Goal: Transaction & Acquisition: Register for event/course

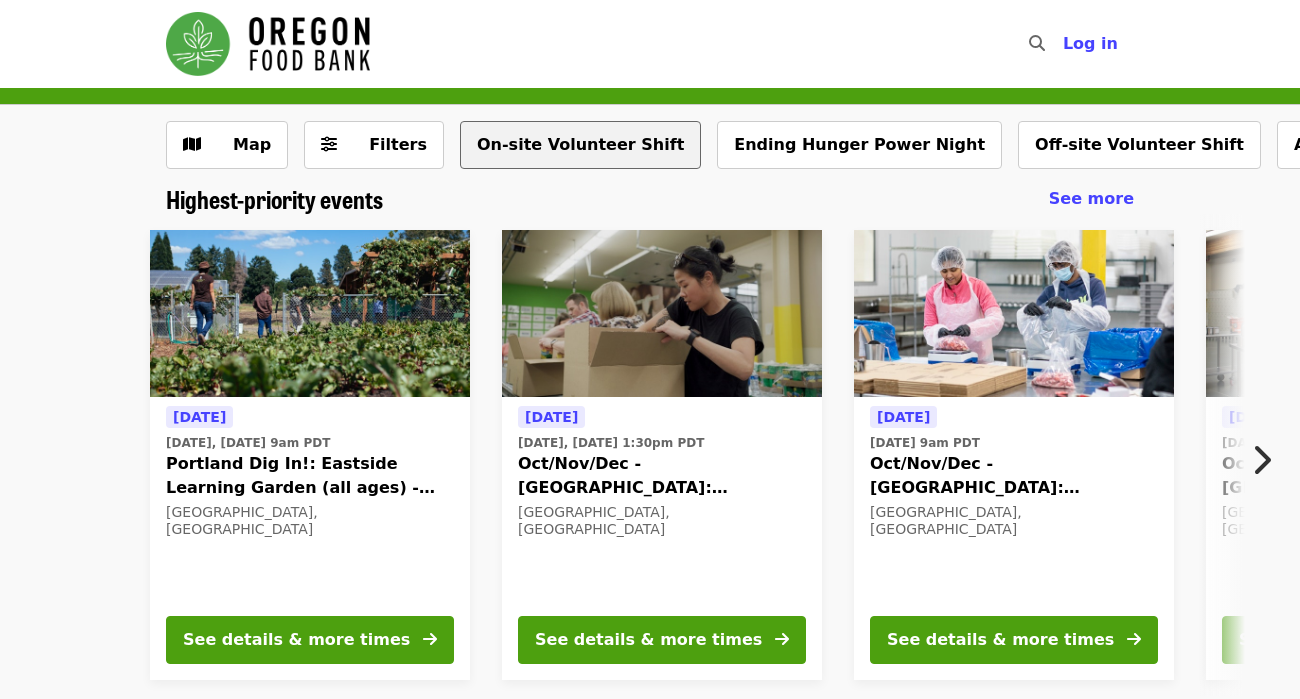
click at [597, 149] on button "On-site Volunteer Shift" at bounding box center [580, 145] width 241 height 48
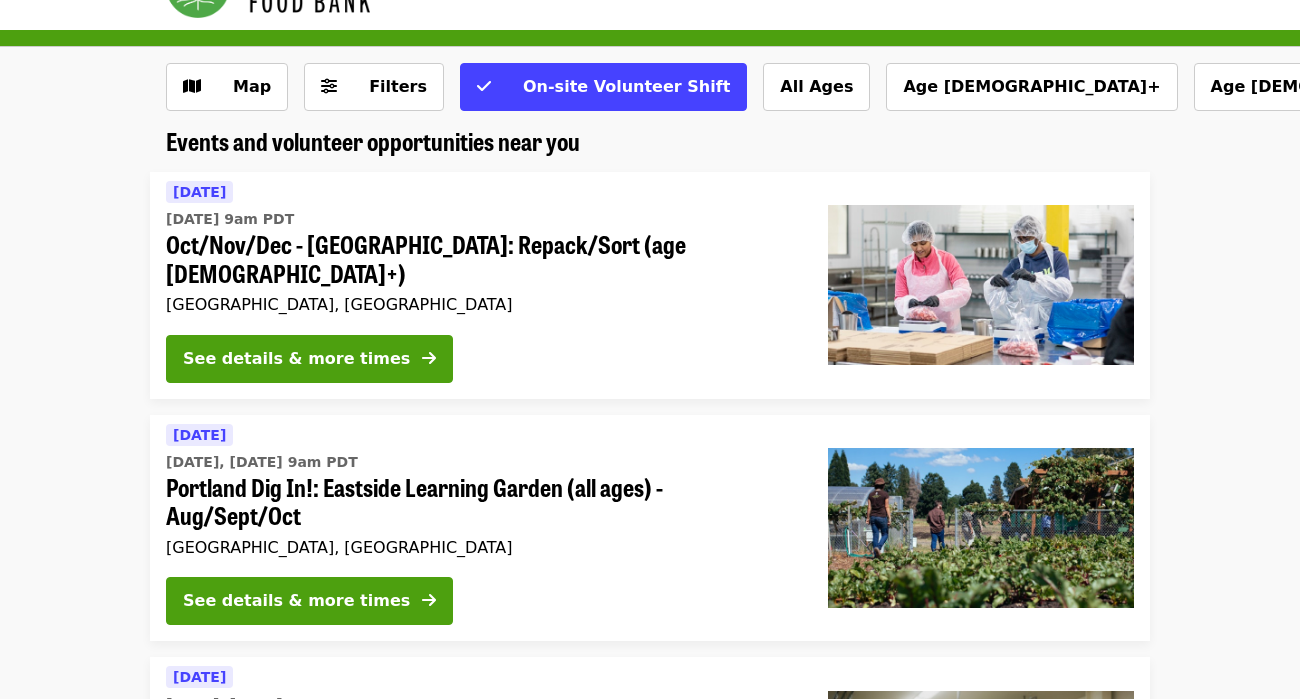
scroll to position [59, 0]
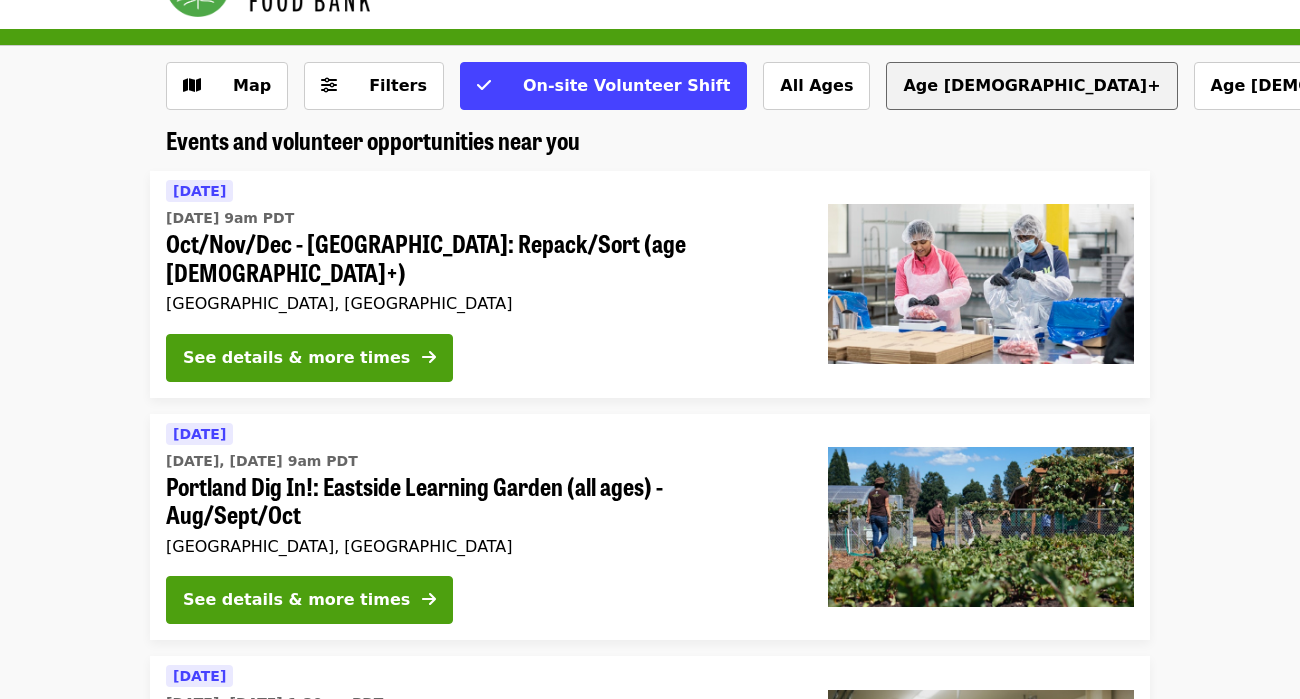
click at [886, 77] on button "Age [DEMOGRAPHIC_DATA]+" at bounding box center [1031, 86] width 291 height 48
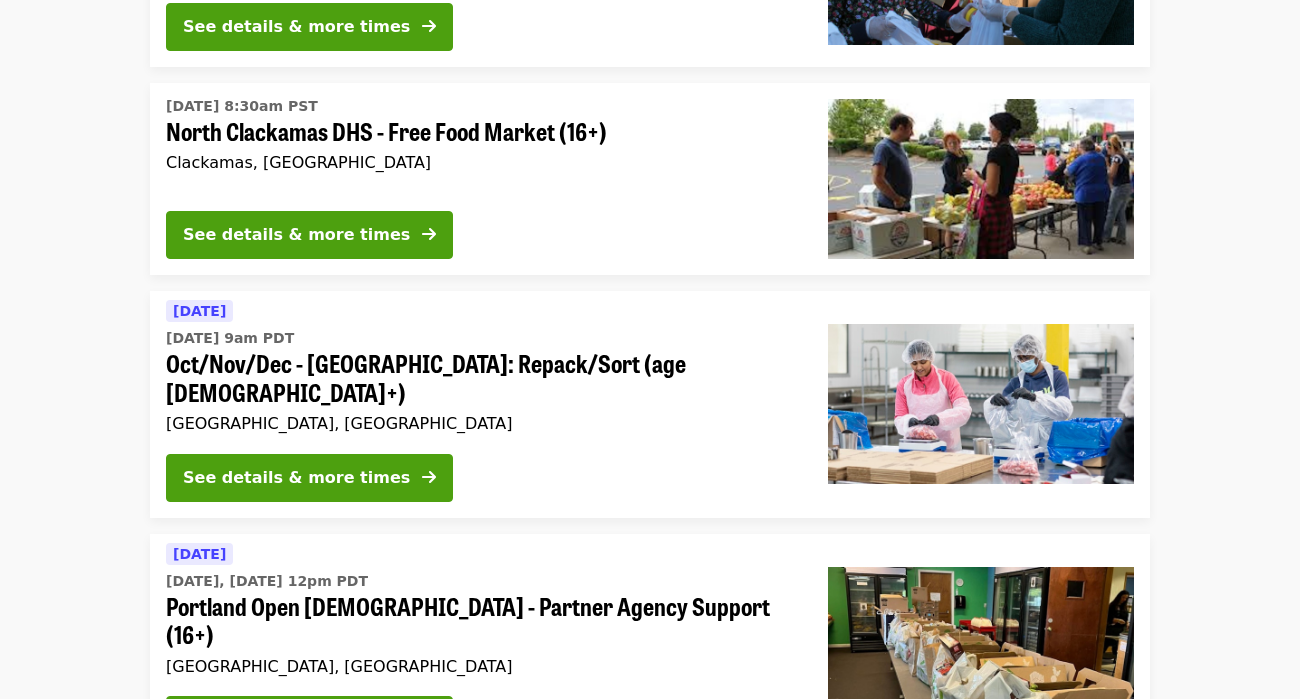
scroll to position [368, 0]
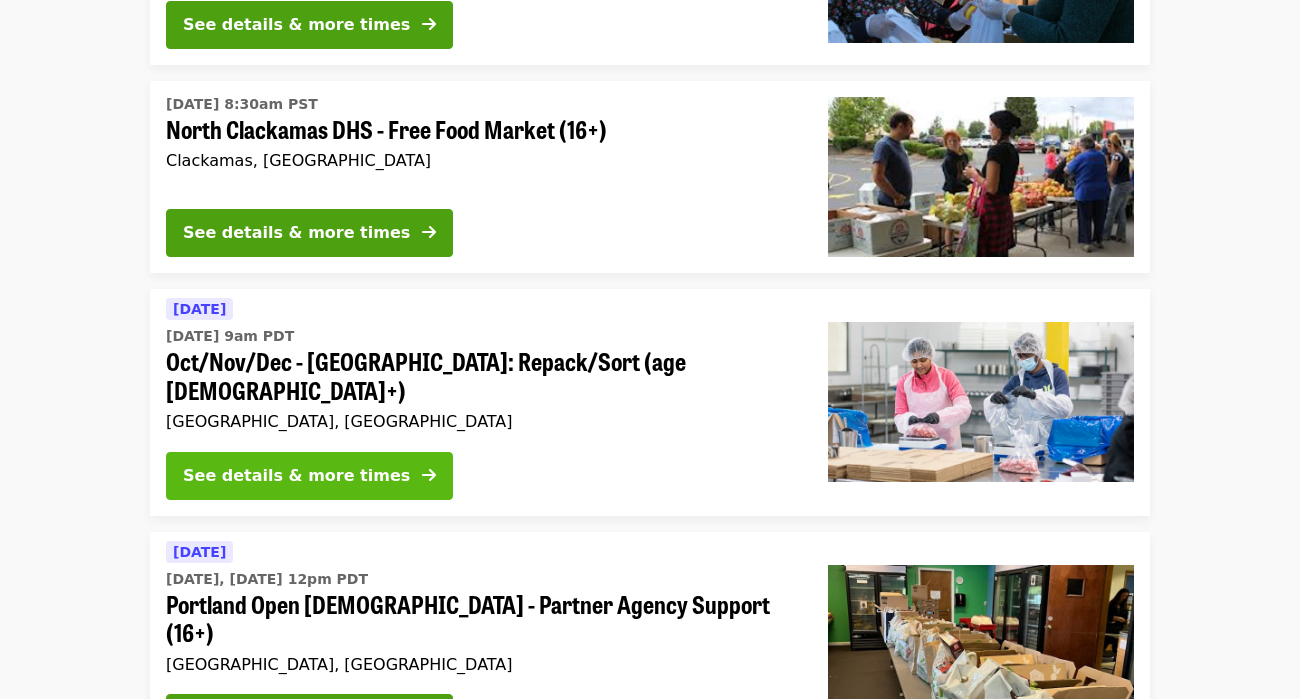
click at [306, 464] on div "See details & more times" at bounding box center [296, 476] width 227 height 24
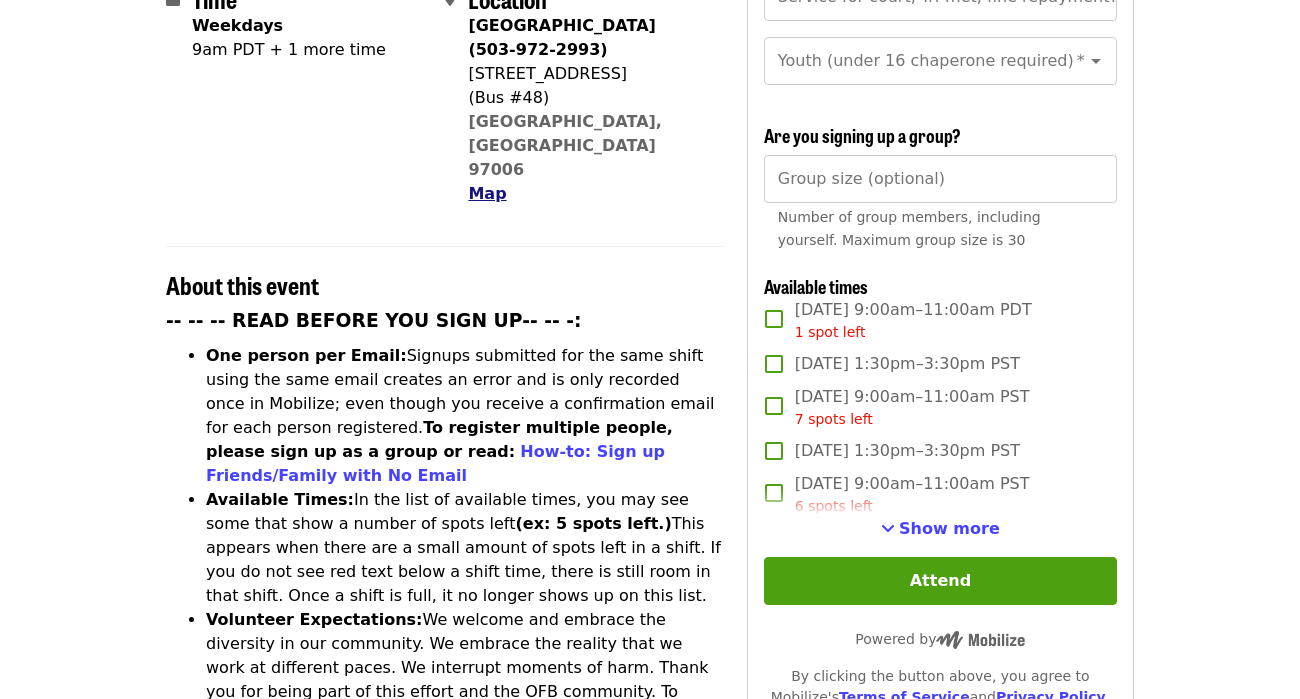
scroll to position [551, 0]
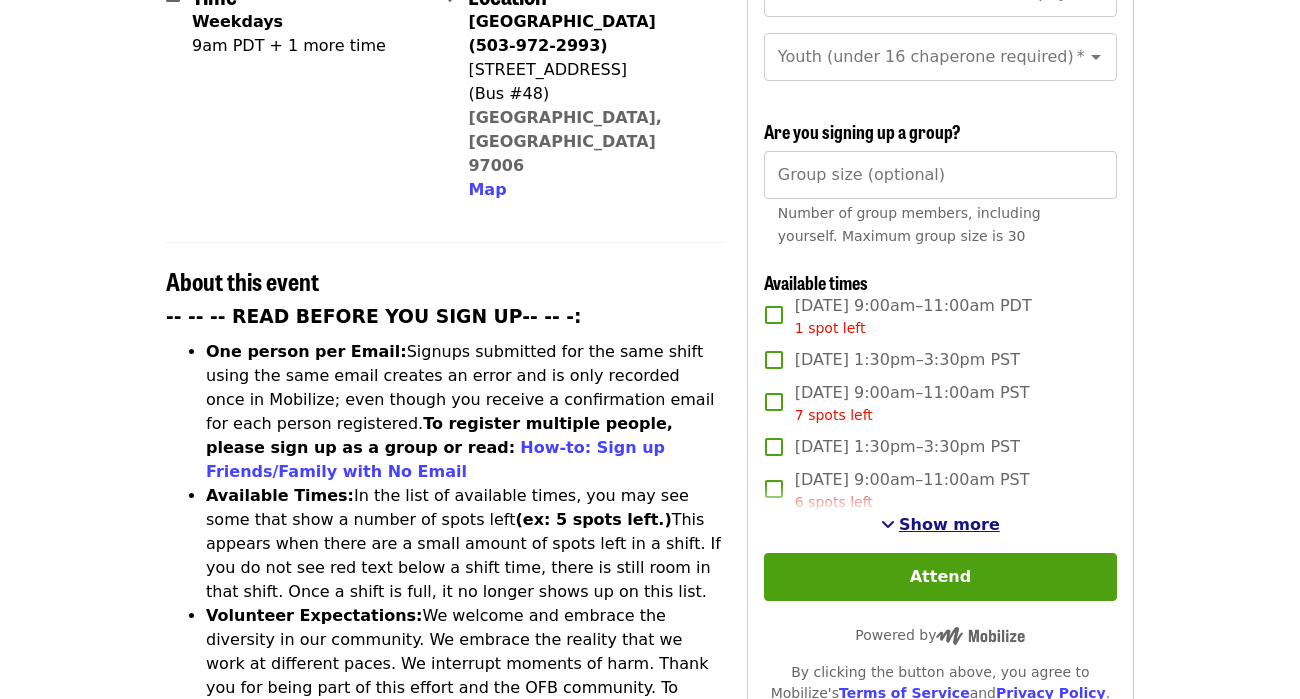
click at [950, 515] on span "Show more" at bounding box center [949, 524] width 101 height 19
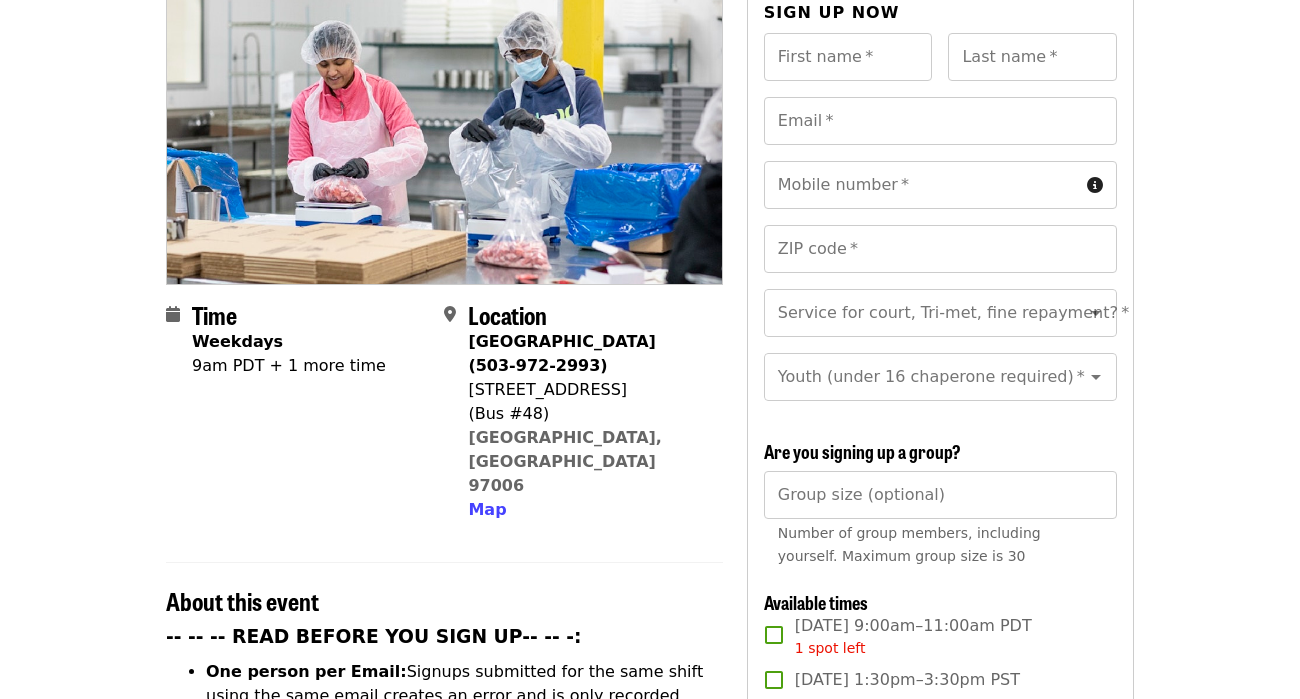
scroll to position [0, 0]
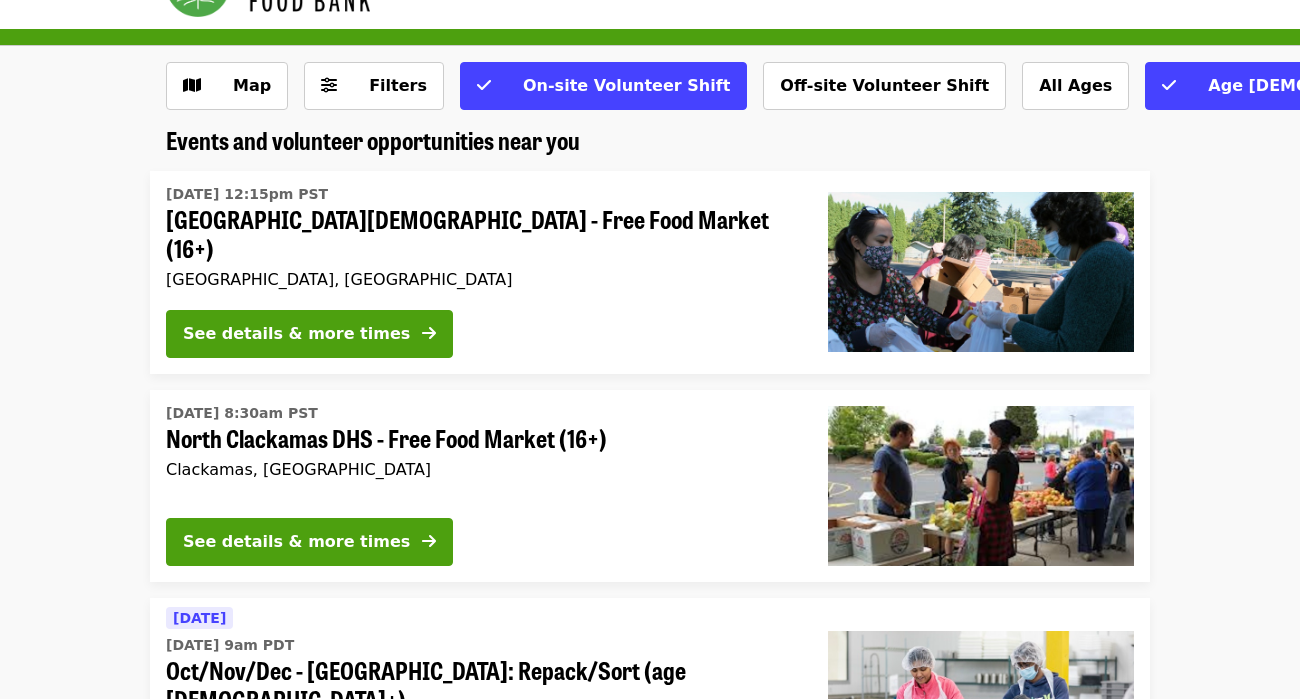
scroll to position [57, 0]
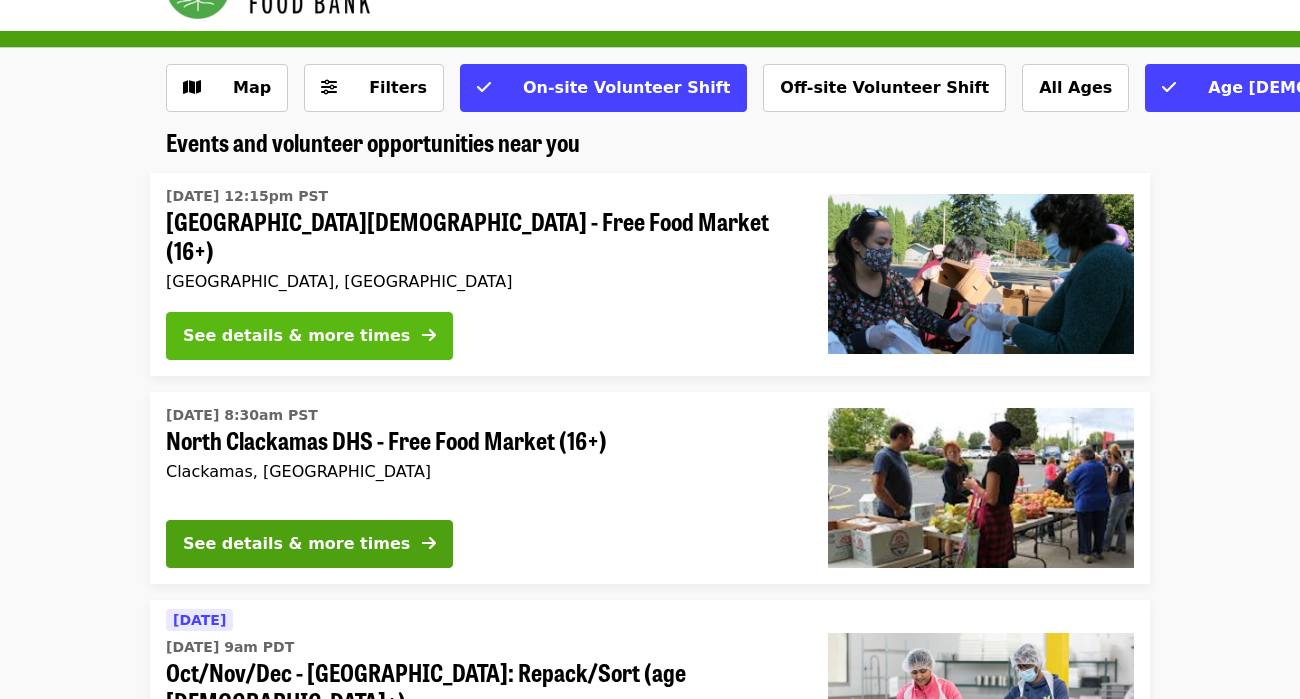
click at [353, 325] on div "See details & more times" at bounding box center [296, 336] width 227 height 24
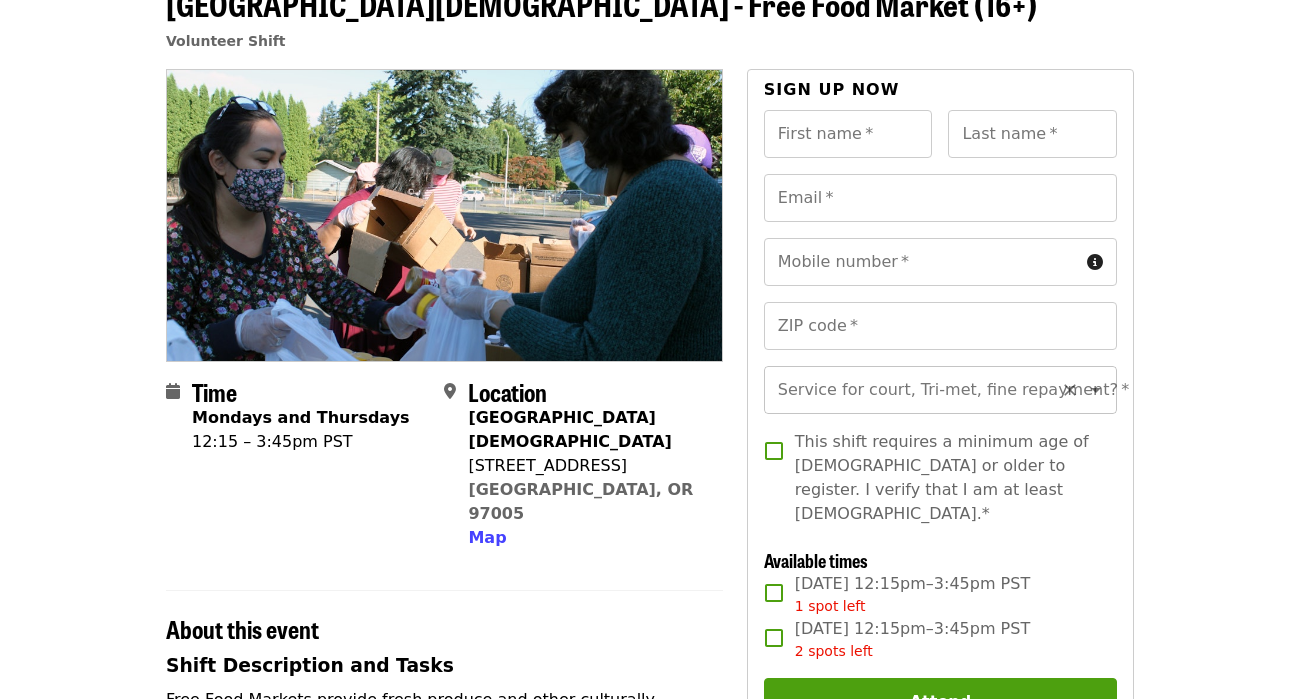
scroll to position [22, 0]
